Goal: Task Accomplishment & Management: Manage account settings

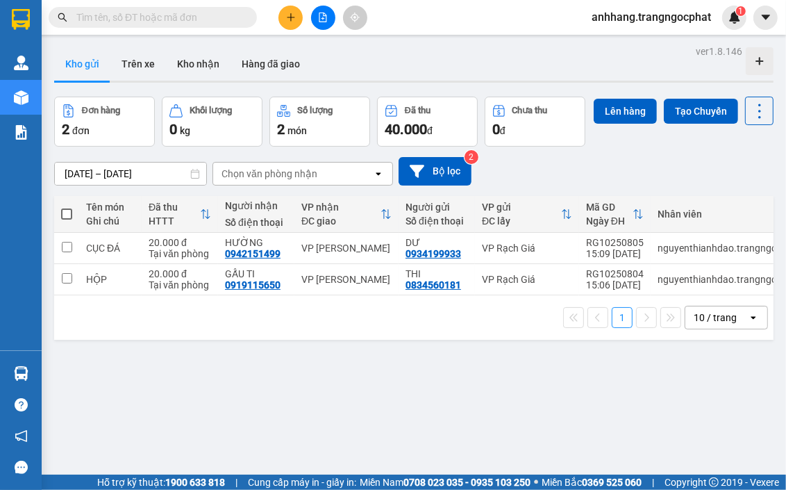
click at [697, 15] on span "anhhang.trangngocphat" at bounding box center [651, 16] width 142 height 17
click at [633, 42] on span "Đăng xuất" at bounding box center [658, 42] width 114 height 15
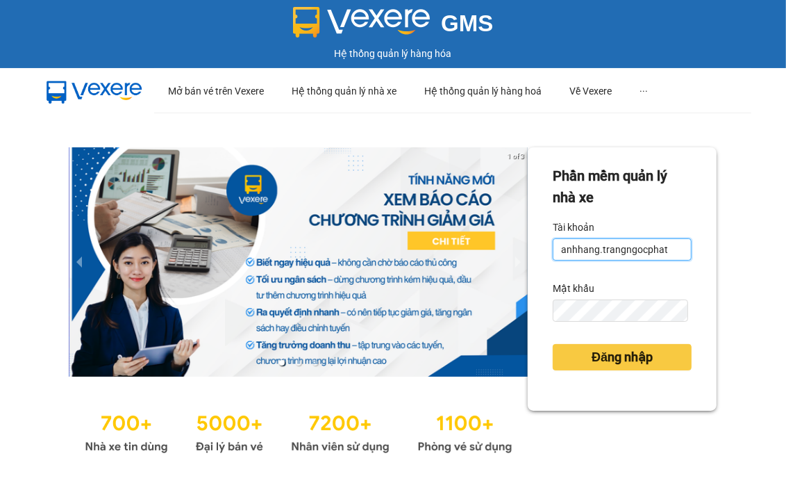
drag, startPoint x: 674, startPoint y: 242, endPoint x: 210, endPoint y: 241, distance: 463.8
click at [212, 240] on div "1 of 3 Phần mềm quản lý nhà xe Tài khoản anhhang.trangngocphat Mật khẩu Đăng nh…" at bounding box center [393, 301] width 786 height 379
type input "a"
click at [626, 321] on form "Phần mềm quản lý nhà xe Tài khoản Vui lòng nhập tài khoản Mật khẩu Đăng nhập" at bounding box center [622, 278] width 139 height 227
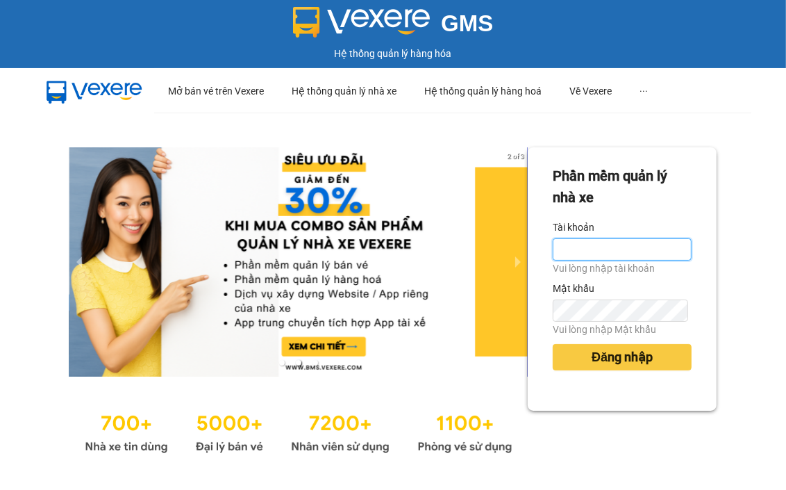
click at [583, 255] on input "Tài khoản" at bounding box center [622, 249] width 139 height 22
type input "tranvantuyet.trangngocphat"
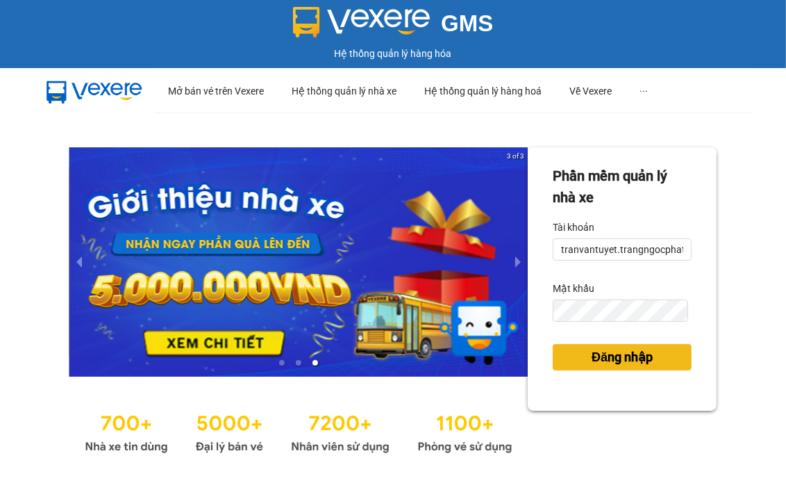
click at [607, 354] on span "Đăng nhập" at bounding box center [622, 356] width 61 height 19
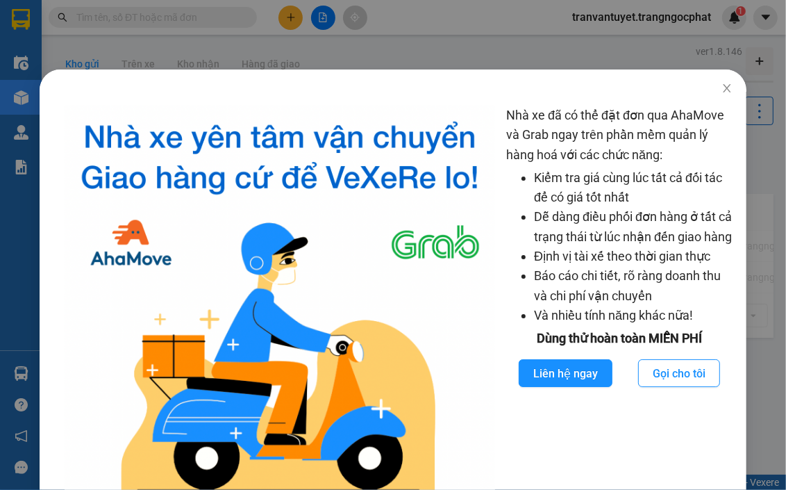
scroll to position [67, 0]
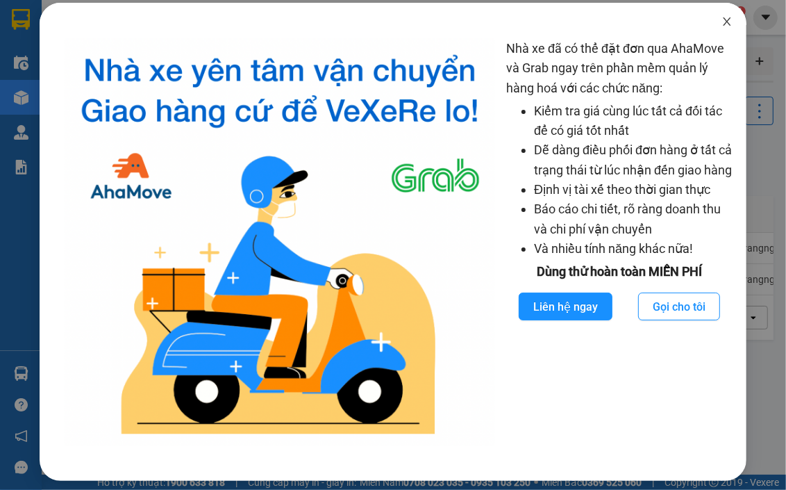
click at [710, 23] on span "Close" at bounding box center [727, 22] width 39 height 39
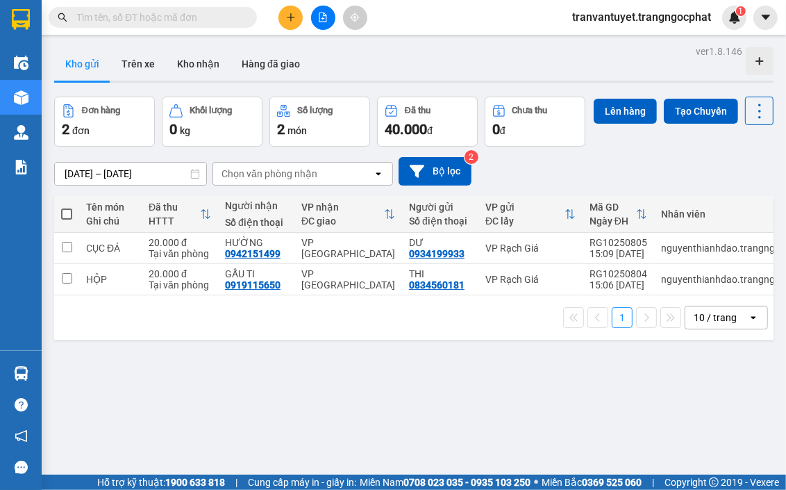
scroll to position [0, 0]
click at [398, 456] on div "ver 1.8.146 Kho gửi Trên xe Kho nhận Hàng đã giao Đơn hàng 2 đơn Khối lượng 0 k…" at bounding box center [414, 287] width 730 height 490
